Goal: Check status: Check status

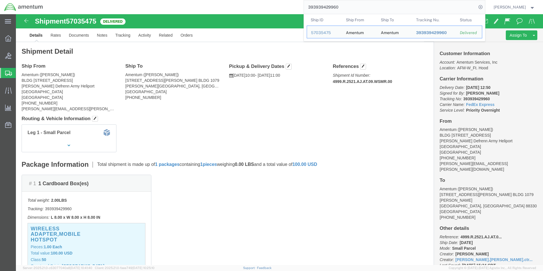
drag, startPoint x: 346, startPoint y: 8, endPoint x: 294, endPoint y: 0, distance: 52.5
click at [295, 0] on div "393939429960 Ship ID Ship From Ship To Tracking Nu. Status Ship ID 57035475 Shi…" at bounding box center [266, 7] width 438 height 14
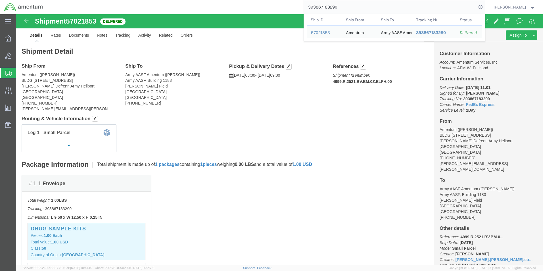
drag, startPoint x: 283, startPoint y: 6, endPoint x: 257, endPoint y: 6, distance: 25.8
click at [257, 6] on div "393867183290 Ship ID Ship From Ship To Tracking Nu. Status Ship ID 57021853 Shi…" at bounding box center [266, 7] width 438 height 14
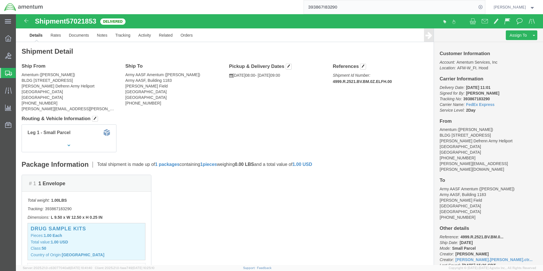
paste input "3739173"
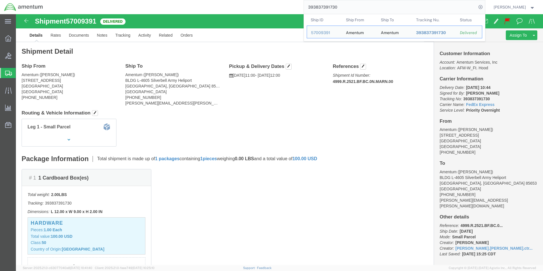
drag, startPoint x: 349, startPoint y: 9, endPoint x: 252, endPoint y: 9, distance: 96.6
click at [252, 9] on div "393837391730 Ship ID Ship From Ship To Tracking Nu. Status Ship ID 57009391 Shi…" at bounding box center [266, 7] width 438 height 14
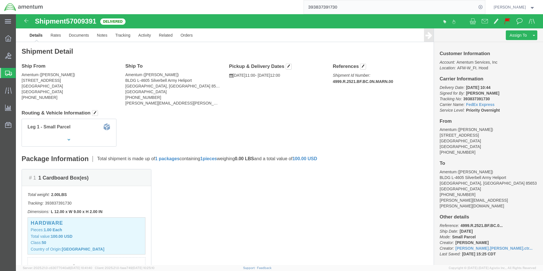
paste input "765964052"
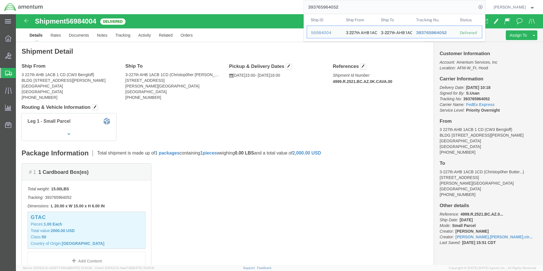
drag, startPoint x: 352, startPoint y: 3, endPoint x: 262, endPoint y: -7, distance: 90.6
click at [262, 0] on html "main_menu Created with Sketch. Collapse Menu Overview Bids Shipments Shipment M…" at bounding box center [271, 135] width 543 height 271
paste input "53483944"
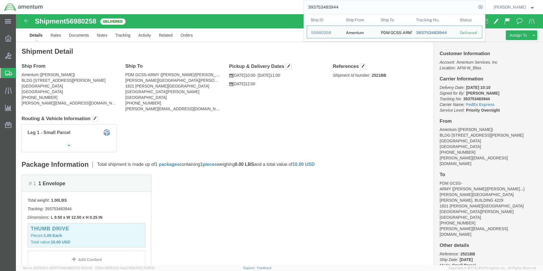
drag, startPoint x: 350, startPoint y: 9, endPoint x: 270, endPoint y: 9, distance: 80.9
click at [270, 9] on div "393753483944 Ship ID Ship From Ship To Tracking Nu. Status Ship ID 56980258 Shi…" at bounding box center [266, 7] width 438 height 14
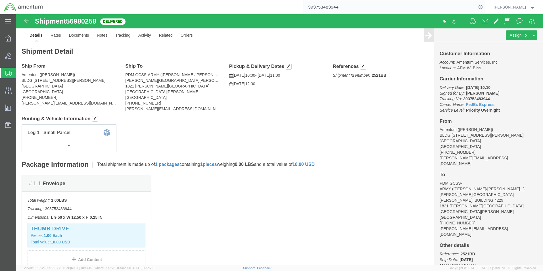
paste input "9440402"
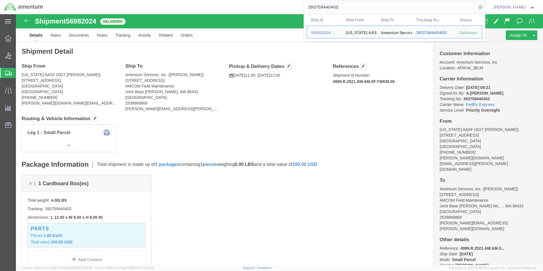
drag, startPoint x: 363, startPoint y: 9, endPoint x: 273, endPoint y: 9, distance: 90.0
click at [273, 9] on div "393759440402 Ship ID Ship From Ship To Tracking Nu. Status Ship ID 56982024 Shi…" at bounding box center [266, 7] width 438 height 14
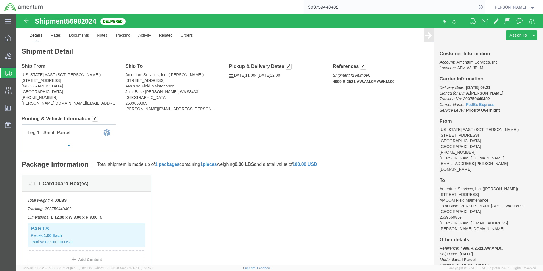
paste input "61906227"
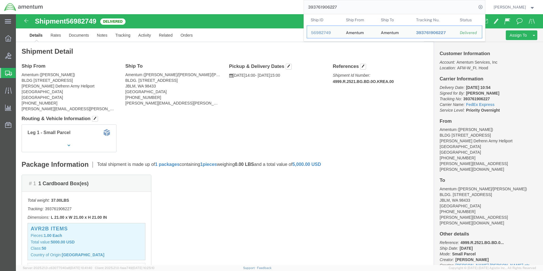
drag, startPoint x: 301, startPoint y: 7, endPoint x: 289, endPoint y: 7, distance: 11.9
click at [289, 7] on div "393761906227 Ship ID Ship From Ship To Tracking Nu. Status Ship ID 56982749 Shi…" at bounding box center [266, 7] width 438 height 14
paste input "98637100"
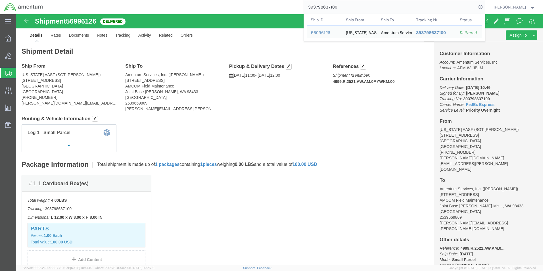
drag, startPoint x: 353, startPoint y: 10, endPoint x: 287, endPoint y: 10, distance: 65.6
click at [287, 10] on div "393798637100 Ship ID Ship From Ship To Tracking Nu. Status Ship ID 56996126 Shi…" at bounding box center [266, 7] width 438 height 14
paste input "938258656"
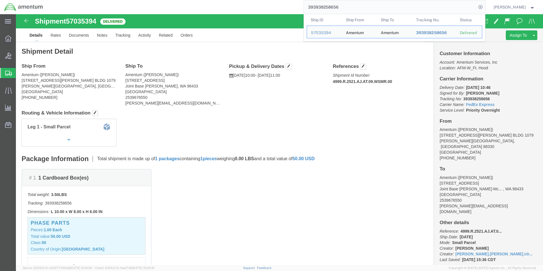
drag, startPoint x: 361, startPoint y: 5, endPoint x: 247, endPoint y: 5, distance: 113.6
click at [247, 5] on div "393938258656 Ship ID Ship From Ship To Tracking Nu. Status Ship ID 57035394 Shi…" at bounding box center [266, 7] width 438 height 14
paste input "41753529"
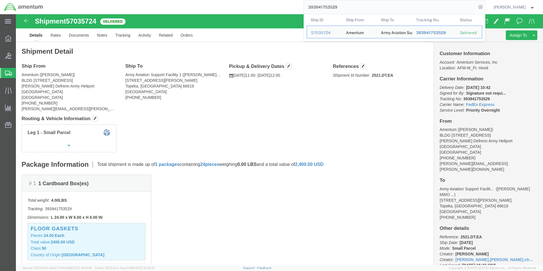
drag, startPoint x: 361, startPoint y: 11, endPoint x: 274, endPoint y: 11, distance: 86.9
click at [274, 11] on div "393941753529 Ship ID Ship From Ship To Tracking Nu. Status Ship ID 57035724 Shi…" at bounding box center [266, 7] width 438 height 14
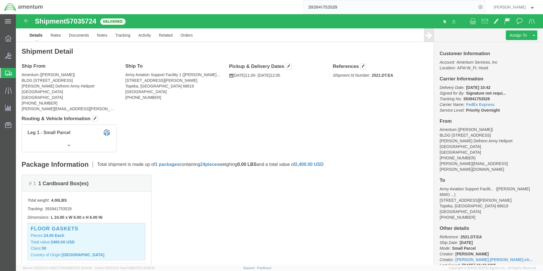
paste input "833467993"
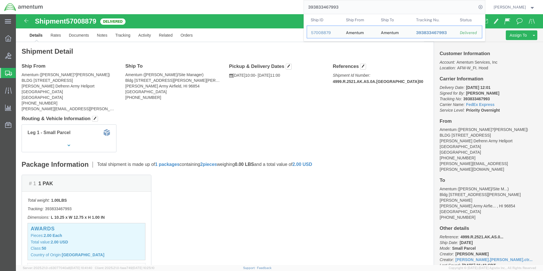
drag, startPoint x: 352, startPoint y: 8, endPoint x: 289, endPoint y: 8, distance: 63.1
click at [289, 8] on div "393833467993 Ship ID Ship From Ship To Tracking Nu. Status Ship ID 57008879 Shi…" at bounding box center [266, 7] width 438 height 14
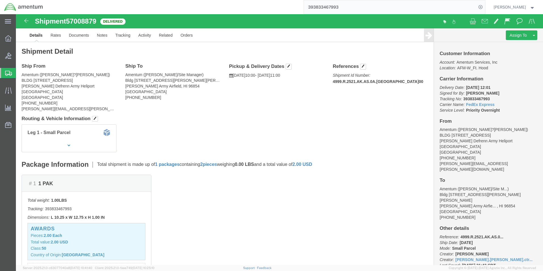
paste input "103685"
type input "393833103685"
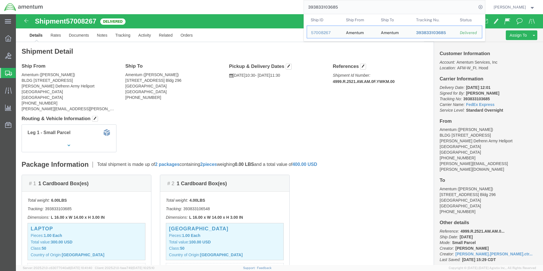
drag, startPoint x: 355, startPoint y: 7, endPoint x: 288, endPoint y: 9, distance: 67.3
click at [288, 9] on div "393833103685 Ship ID Ship From Ship To Tracking Nu. Status Ship ID 57008267 Shi…" at bounding box center [266, 7] width 438 height 14
